Goal: Task Accomplishment & Management: Complete application form

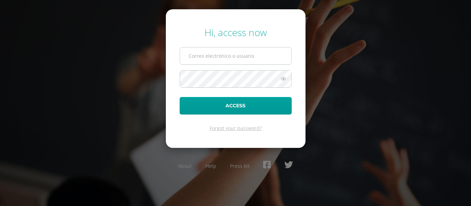
click at [208, 56] on input "text" at bounding box center [235, 56] width 111 height 17
click at [215, 53] on input "text" at bounding box center [235, 56] width 111 height 17
click at [230, 51] on input "text" at bounding box center [235, 56] width 111 height 17
drag, startPoint x: 231, startPoint y: 58, endPoint x: 178, endPoint y: 36, distance: 57.1
click at [224, 55] on input "text" at bounding box center [235, 56] width 111 height 17
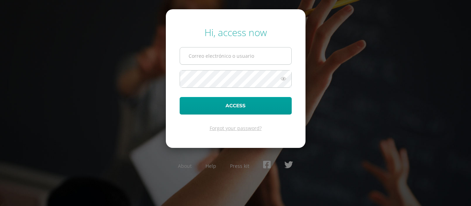
click at [233, 58] on input "text" at bounding box center [235, 56] width 111 height 17
click at [229, 63] on input "text" at bounding box center [235, 56] width 111 height 17
click at [218, 59] on input "text" at bounding box center [235, 56] width 111 height 17
type input "24066@lasallechiquimula.edu.gt"
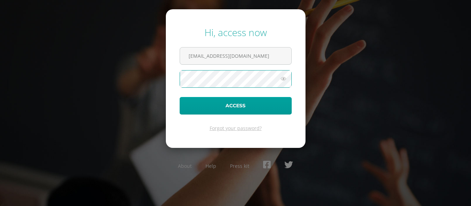
click at [287, 79] on icon at bounding box center [283, 79] width 9 height 8
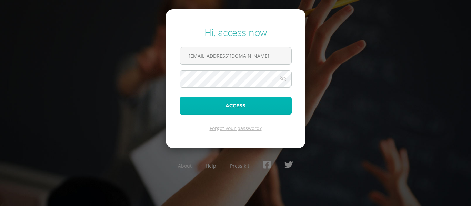
click at [216, 105] on button "Access" at bounding box center [236, 106] width 112 height 18
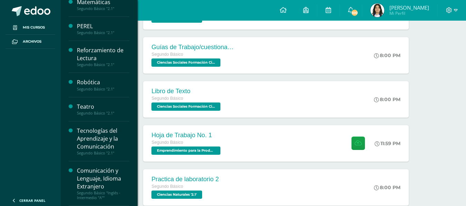
scroll to position [540, 0]
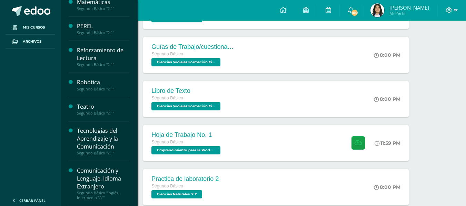
click at [103, 135] on div "Tecnologías del Aprendizaje y la Comunicación" at bounding box center [103, 139] width 52 height 24
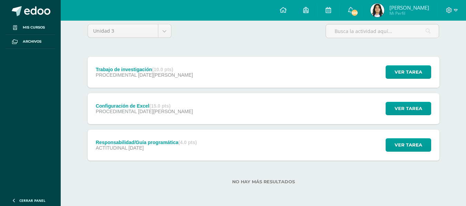
scroll to position [60, 0]
click at [172, 70] on strong "(10.0 pts)" at bounding box center [162, 70] width 21 height 6
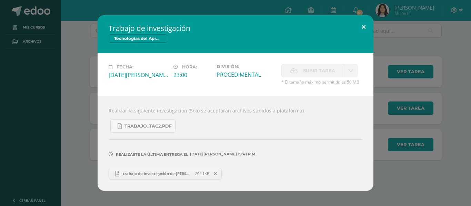
click at [364, 23] on button at bounding box center [364, 26] width 20 height 23
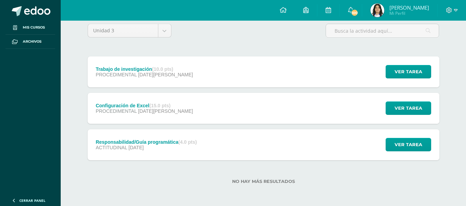
click at [256, 98] on div "Configuración de Excel (15.0 pts) PROCEDIMENTAL 06 de Agosto Ver tarea Configur…" at bounding box center [263, 108] width 351 height 31
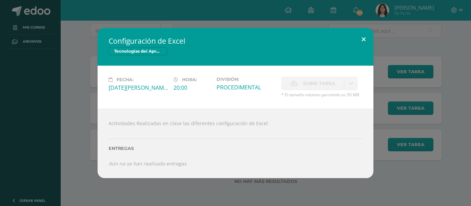
click at [362, 37] on button at bounding box center [364, 39] width 20 height 23
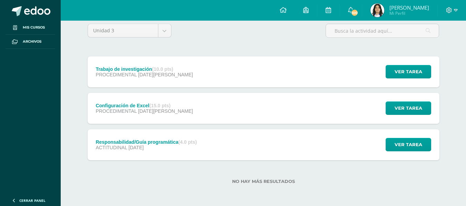
click at [239, 151] on div "Responsabilidad/Guía programática (4.0 pts) ACTITUDINAL 27 de Julio Ver tarea R…" at bounding box center [263, 145] width 351 height 31
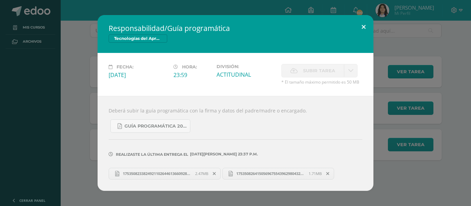
click at [363, 23] on button at bounding box center [364, 26] width 20 height 23
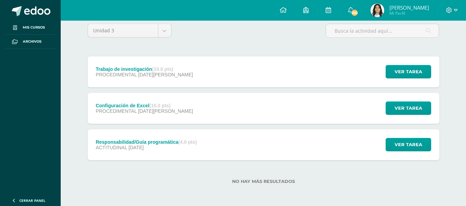
click at [160, 64] on div "Trabajo de investigación (10.0 pts) PROCEDIMENTAL 06 de Agosto" at bounding box center [145, 72] width 114 height 31
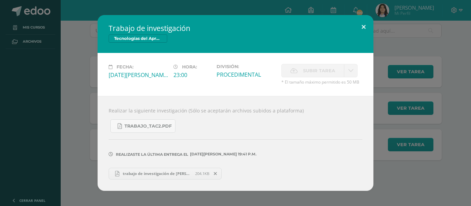
click at [361, 23] on button at bounding box center [364, 26] width 20 height 23
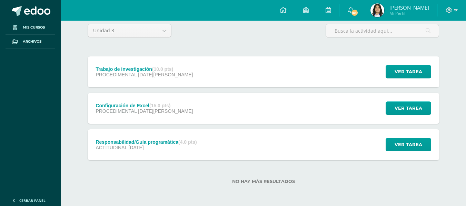
click at [320, 109] on div "Configuración de Excel (15.0 pts) PROCEDIMENTAL 06 de Agosto Ver tarea Configur…" at bounding box center [263, 108] width 351 height 31
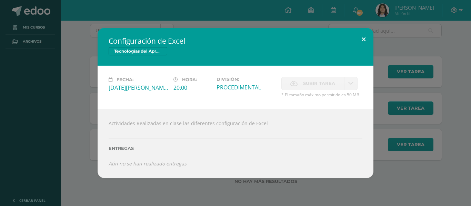
click at [362, 41] on button at bounding box center [364, 39] width 20 height 23
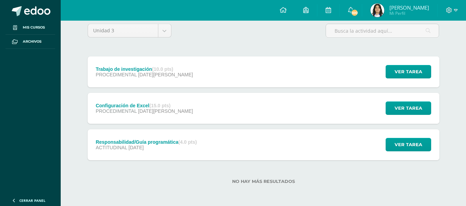
click at [188, 106] on div "Configuración de Excel (15.0 pts) PROCEDIMENTAL 06 de Agosto Ver tarea Configur…" at bounding box center [263, 108] width 351 height 31
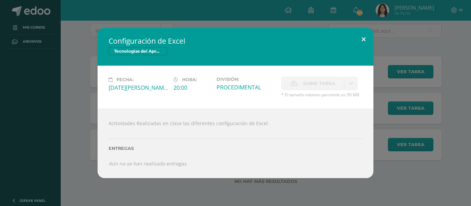
click at [363, 38] on button at bounding box center [364, 39] width 20 height 23
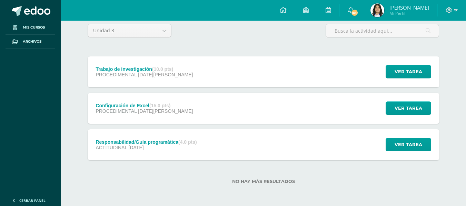
click at [239, 67] on div "Trabajo de investigación (10.0 pts) PROCEDIMENTAL 06 de Agosto Ver tarea Trabaj…" at bounding box center [263, 72] width 351 height 31
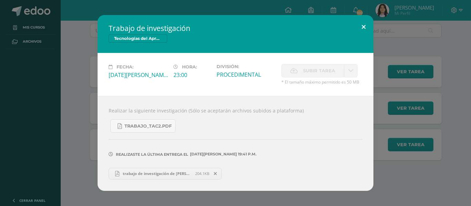
click at [363, 24] on button at bounding box center [364, 26] width 20 height 23
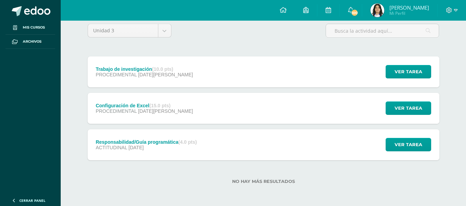
scroll to position [0, 0]
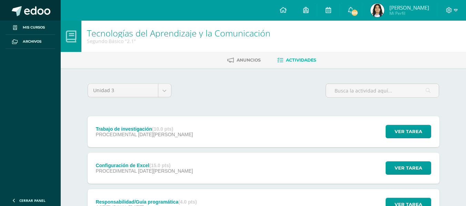
click at [44, 9] on span at bounding box center [37, 11] width 26 height 10
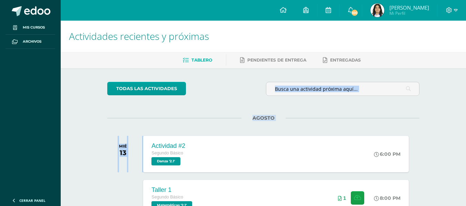
drag, startPoint x: 262, startPoint y: 77, endPoint x: 247, endPoint y: 110, distance: 35.8
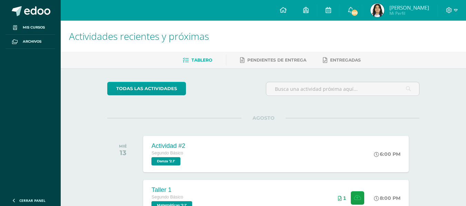
click at [231, 86] on div "todas las Actividades" at bounding box center [170, 92] width 132 height 20
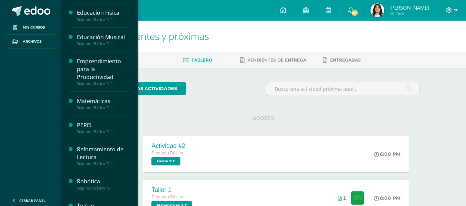
scroll to position [241, 0]
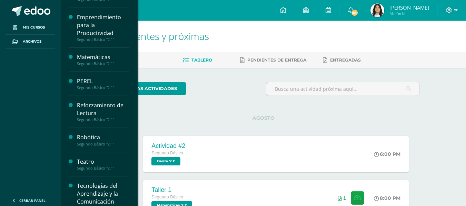
click at [106, 188] on div "Tecnologías del Aprendizaje y la Comunicación" at bounding box center [103, 194] width 52 height 24
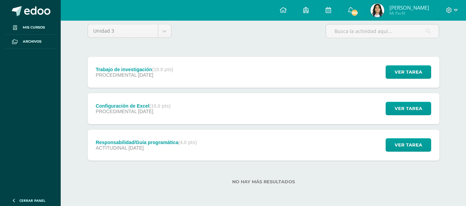
scroll to position [60, 0]
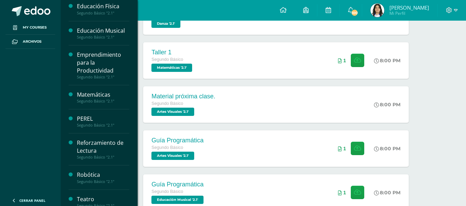
scroll to position [296, 0]
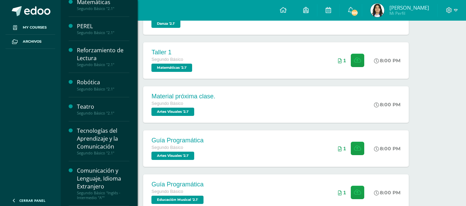
click at [114, 138] on div "Tecnologías del Aprendizaje y la Comunicación" at bounding box center [103, 139] width 52 height 24
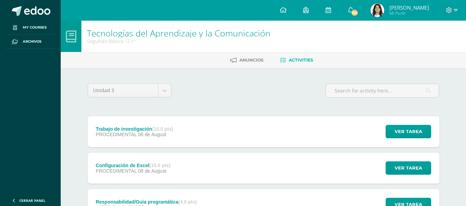
scroll to position [60, 0]
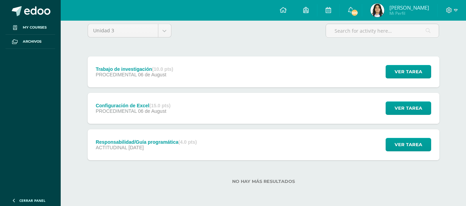
click at [179, 112] on div "Configuración de Excel (15.0 pts) PROCEDIMENTAL [DATE]" at bounding box center [133, 108] width 91 height 31
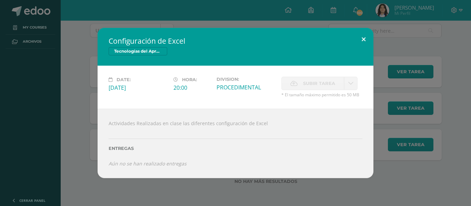
click at [363, 35] on button at bounding box center [364, 39] width 20 height 23
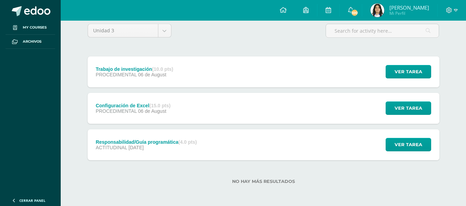
click at [249, 112] on div "Configuración de Excel (15.0 pts) PROCEDIMENTAL [DATE] Ver tarea Configuración …" at bounding box center [263, 108] width 351 height 31
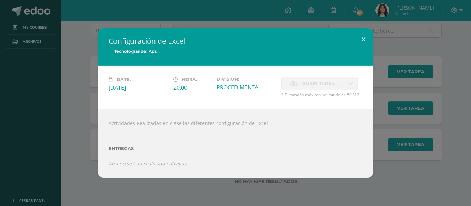
click at [362, 36] on button at bounding box center [364, 39] width 20 height 23
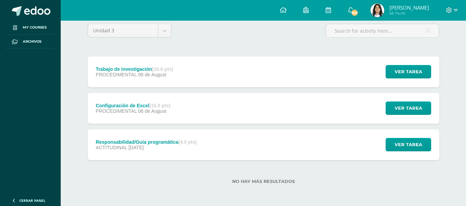
click at [184, 65] on div "Trabajo de investigación (10.0 pts) PROCEDIMENTAL [DATE] Ver tarea Trabajo de i…" at bounding box center [263, 72] width 351 height 31
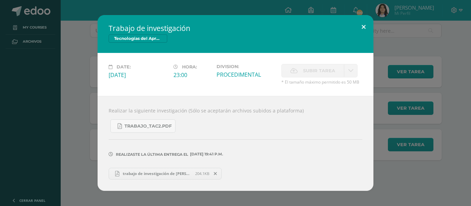
click at [361, 21] on button at bounding box center [364, 26] width 20 height 23
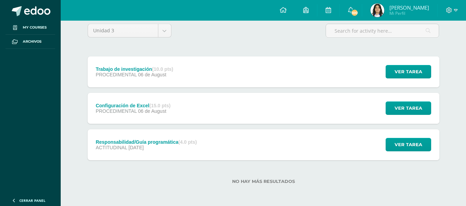
click at [140, 113] on span "06 de August" at bounding box center [152, 112] width 28 height 6
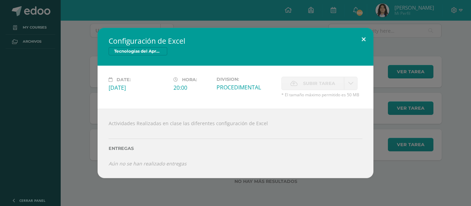
click at [362, 33] on button at bounding box center [364, 39] width 20 height 23
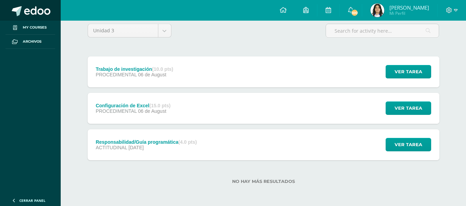
click at [35, 10] on span at bounding box center [37, 11] width 26 height 10
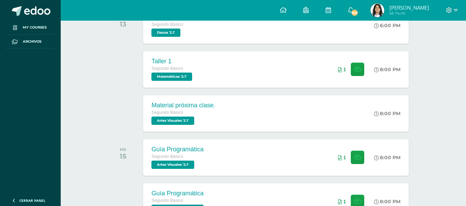
scroll to position [127, 0]
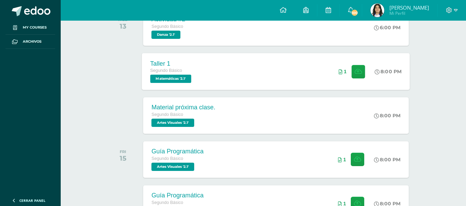
click at [243, 80] on div "Taller 1 Segundo Básico Matemáticas '2.1' 8:00 PM 1 Taller 1 Matemáticas" at bounding box center [276, 71] width 268 height 37
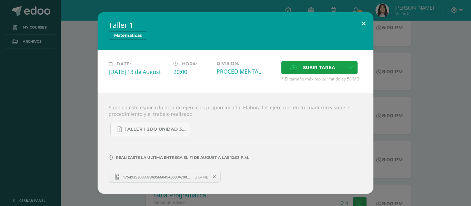
click at [361, 20] on button at bounding box center [364, 23] width 20 height 23
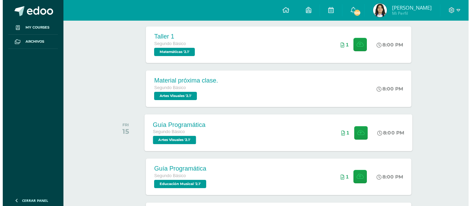
scroll to position [196, 0]
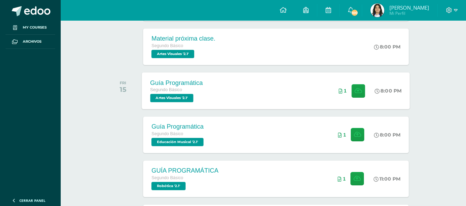
click at [289, 85] on div "Guía Programática Segundo Básico Artes Visuales '2.1' 8:00 PM 1 Guía Programáti…" at bounding box center [276, 90] width 268 height 37
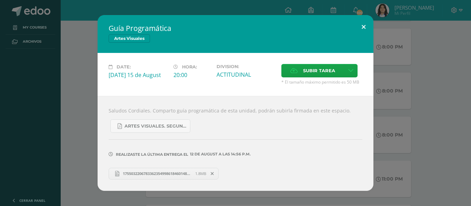
click at [364, 22] on button at bounding box center [364, 26] width 20 height 23
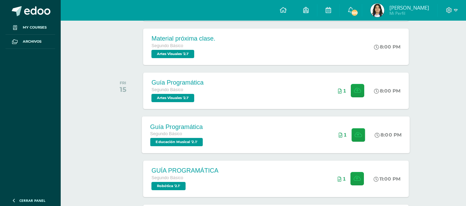
click at [236, 136] on div "Guía Programática Segundo Básico Educación Musical '2.1' 8:00 PM 1 Guía Program…" at bounding box center [276, 134] width 268 height 37
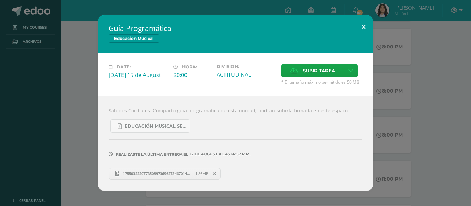
click at [368, 20] on button at bounding box center [364, 26] width 20 height 23
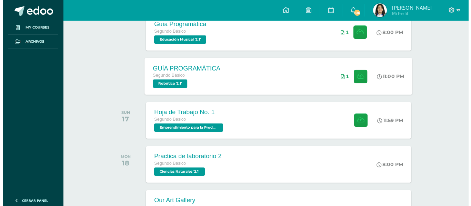
scroll to position [299, 0]
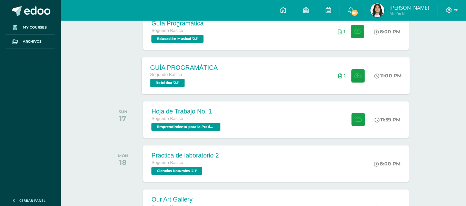
click at [220, 74] on div "GUÍA PROGRAMÁTICA Segundo Básico Robótica '2.1'" at bounding box center [184, 75] width 84 height 37
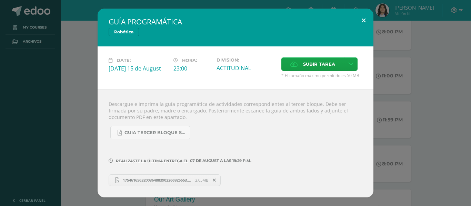
click at [356, 15] on button at bounding box center [364, 20] width 20 height 23
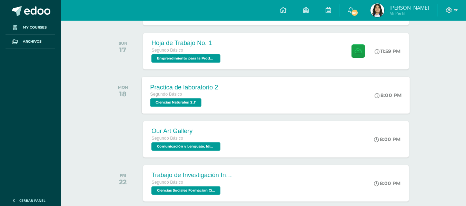
scroll to position [368, 0]
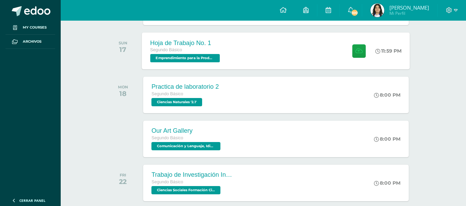
click at [261, 59] on div "Hoja de Trabajo No. 1 Segundo Básico Emprendimiento para la Productividad '2.1'…" at bounding box center [276, 50] width 268 height 37
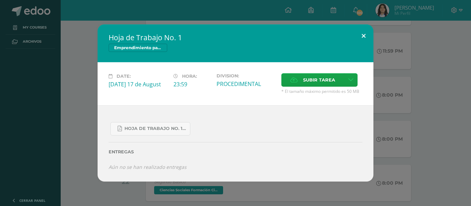
click at [359, 29] on button at bounding box center [364, 35] width 20 height 23
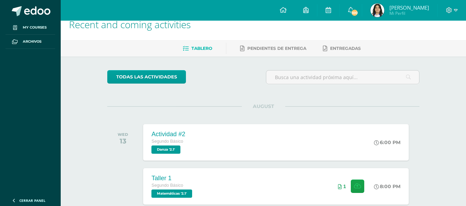
scroll to position [0, 0]
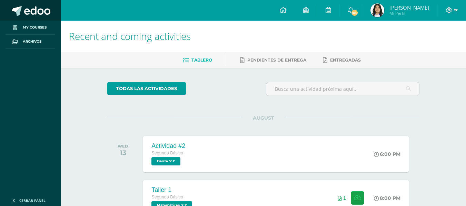
click at [52, 12] on link at bounding box center [30, 10] width 61 height 21
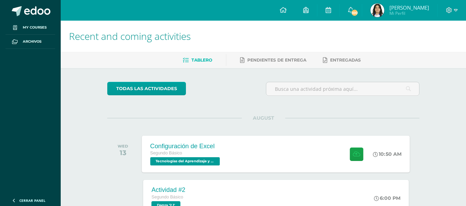
click at [204, 157] on div "Segundo Básico" at bounding box center [185, 154] width 71 height 8
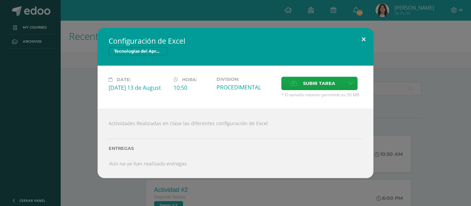
click at [362, 39] on button at bounding box center [364, 39] width 20 height 23
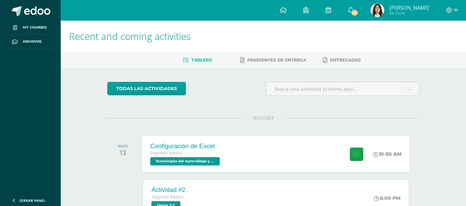
click at [292, 149] on div "Configuración de Excel Segundo Básico Tecnologías del Aprendizaje y la Comunica…" at bounding box center [276, 154] width 268 height 37
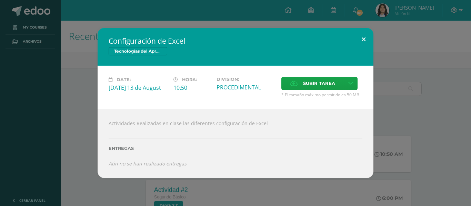
click at [363, 38] on button at bounding box center [364, 39] width 20 height 23
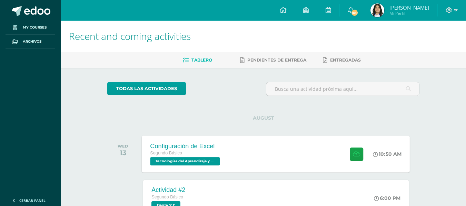
click at [254, 152] on div "Configuración de Excel Segundo Básico Tecnologías del Aprendizaje y la Comunica…" at bounding box center [276, 154] width 268 height 37
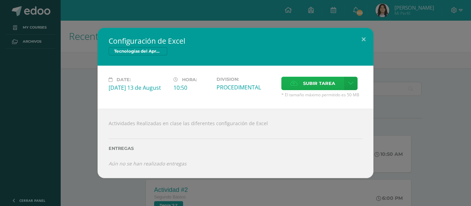
click at [335, 83] on label "Subir tarea" at bounding box center [312, 83] width 63 height 13
click at [0, 0] on input "Subir tarea" at bounding box center [0, 0] width 0 height 0
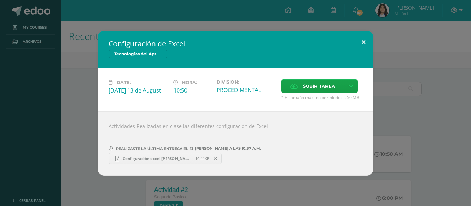
click at [365, 38] on button at bounding box center [364, 42] width 20 height 23
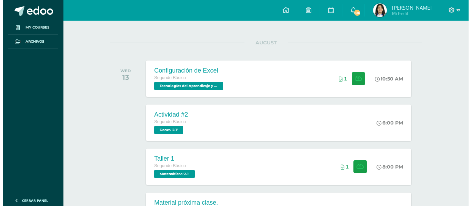
scroll to position [69, 0]
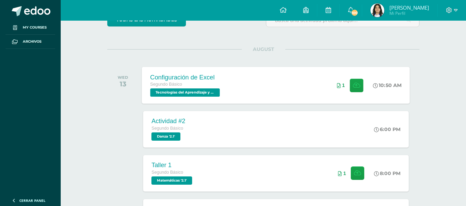
click at [273, 83] on div "Configuración de Excel Segundo Básico Tecnologías del Aprendizaje y la Comunica…" at bounding box center [276, 85] width 268 height 37
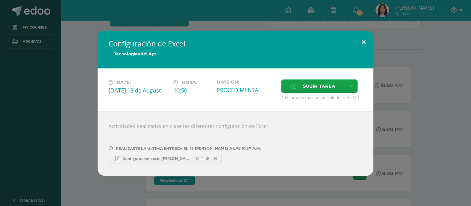
click at [365, 38] on button at bounding box center [364, 42] width 20 height 23
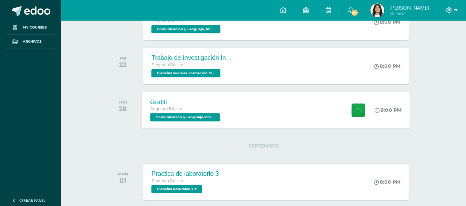
scroll to position [564, 0]
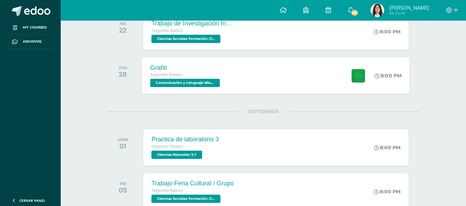
click at [280, 73] on div "Grafiti Segundo Básico Comunicación y Lenguaje Idioma Español '2.1' 8:00 PM Gra…" at bounding box center [276, 75] width 268 height 37
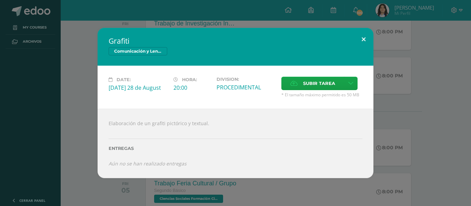
click at [362, 38] on button at bounding box center [364, 39] width 20 height 23
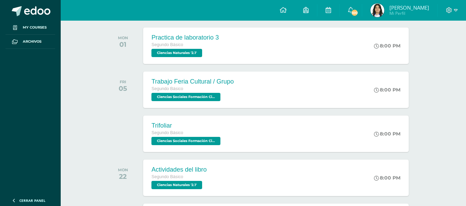
scroll to position [667, 0]
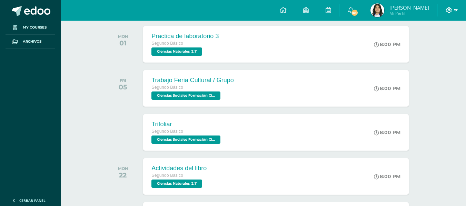
click at [456, 7] on icon at bounding box center [455, 10] width 4 height 6
click at [440, 44] on span "Cerrar sesión" at bounding box center [433, 47] width 31 height 7
